Goal: Transaction & Acquisition: Purchase product/service

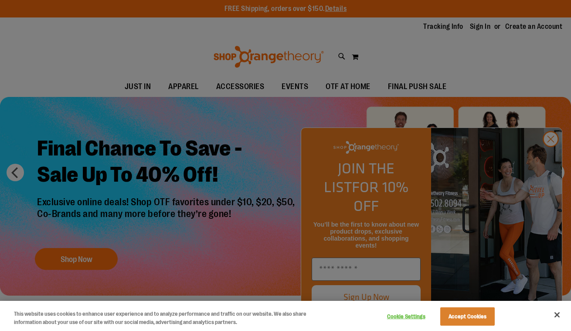
click at [553, 311] on button "Close" at bounding box center [557, 314] width 19 height 19
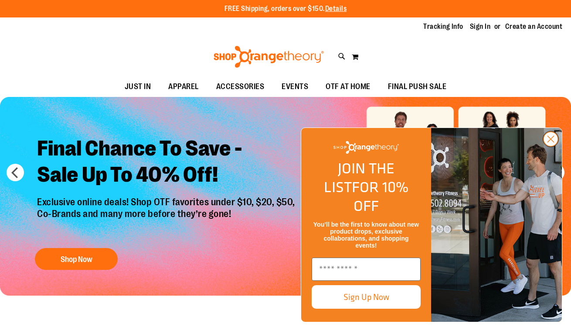
click at [551, 146] on circle "Close dialog" at bounding box center [551, 139] width 14 height 14
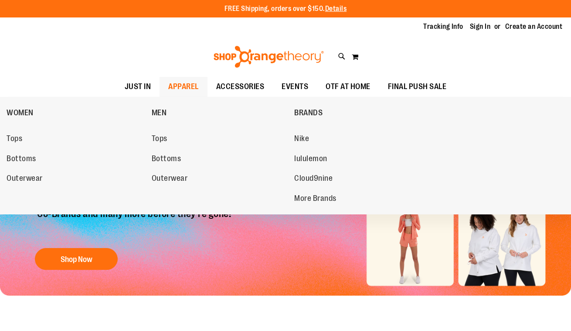
click at [176, 86] on span "APPAREL" at bounding box center [183, 87] width 31 height 20
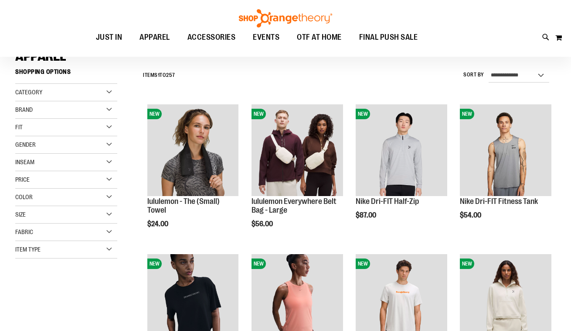
scroll to position [75, 0]
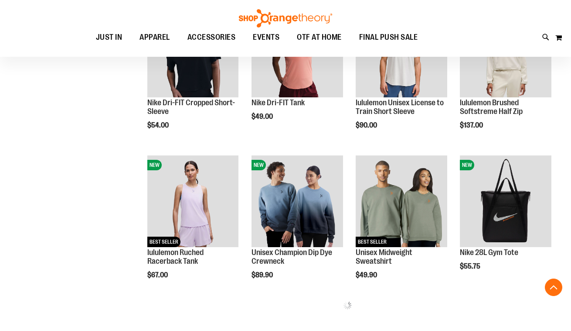
scroll to position [323, 0]
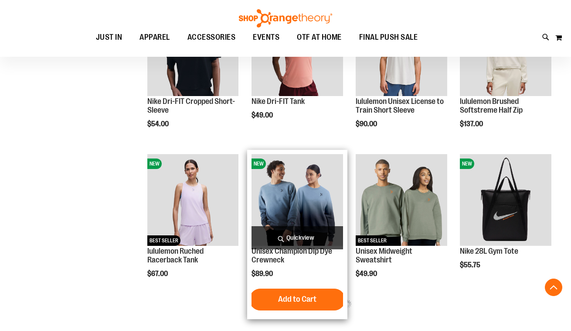
click at [298, 213] on img "product" at bounding box center [298, 200] width 92 height 92
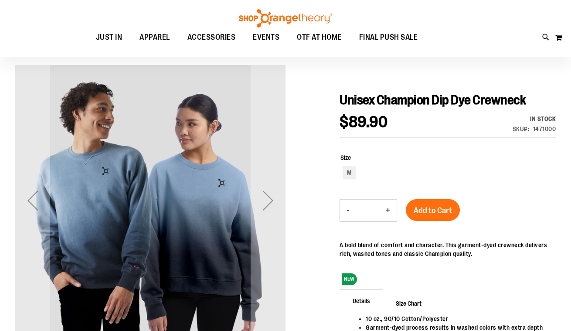
scroll to position [64, 0]
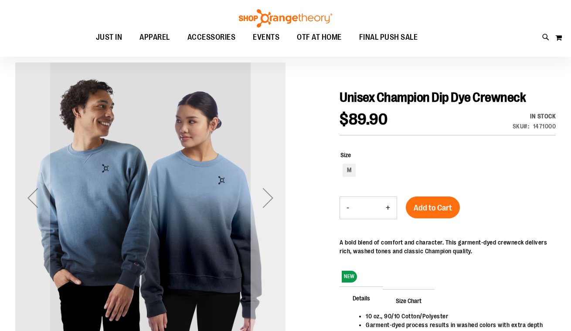
click at [268, 202] on div "Next" at bounding box center [268, 197] width 35 height 35
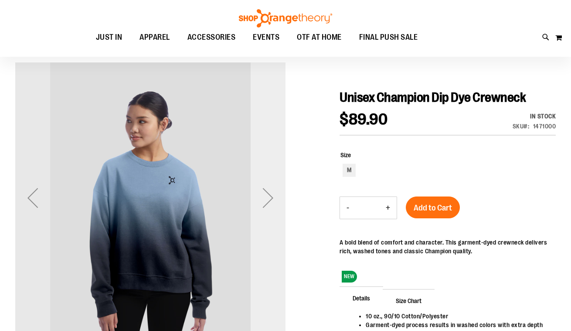
click at [268, 202] on div "Next" at bounding box center [268, 197] width 35 height 35
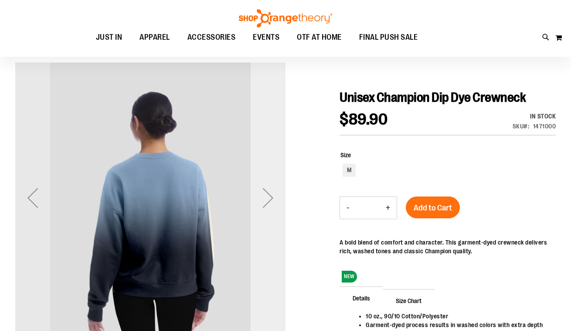
click at [268, 203] on div "Next" at bounding box center [268, 197] width 35 height 35
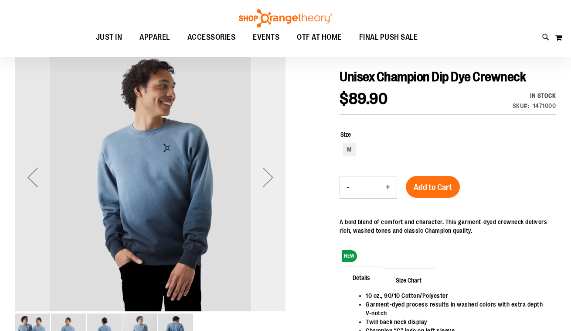
scroll to position [90, 0]
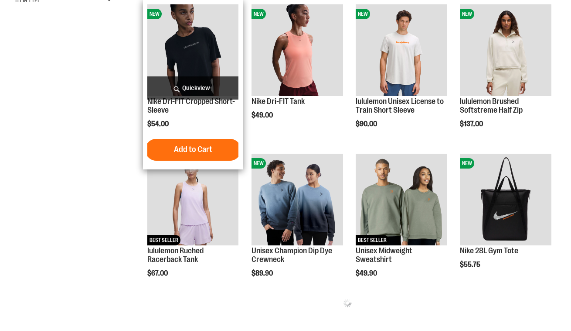
scroll to position [323, 0]
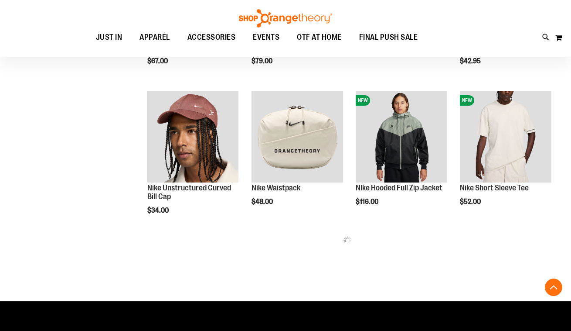
scroll to position [834, 0]
